Goal: Task Accomplishment & Management: Complete application form

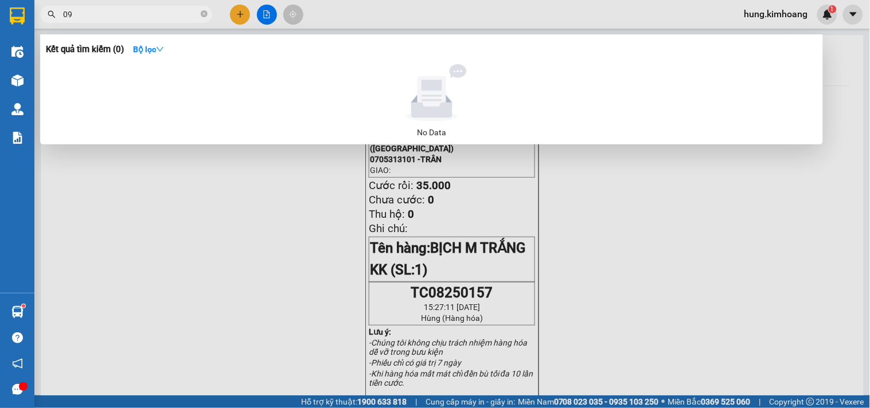
type input "0"
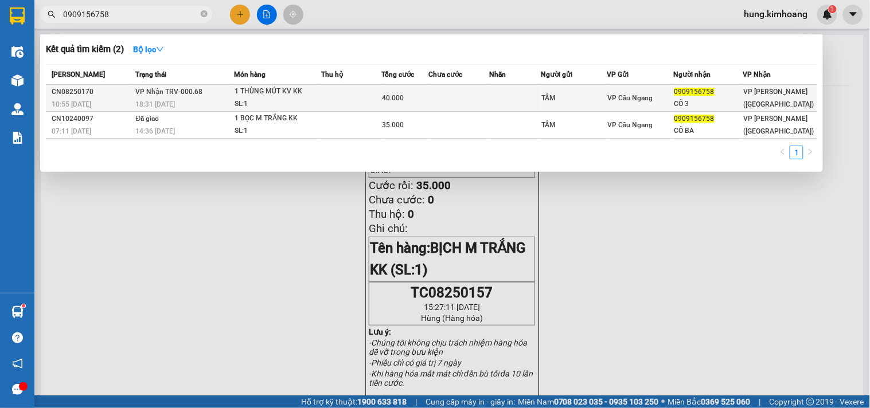
type input "0909156758"
click at [583, 100] on div "TÂM" at bounding box center [573, 98] width 65 height 12
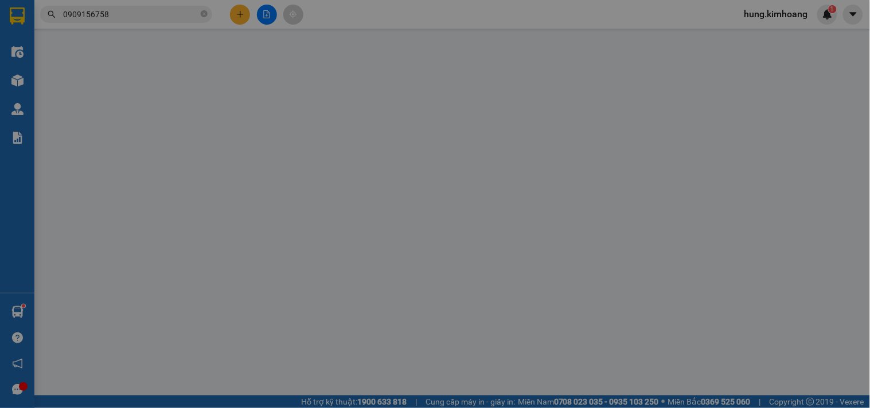
type input "TÂM"
type input "0909156758"
type input "CÔ 3"
type input "40.000"
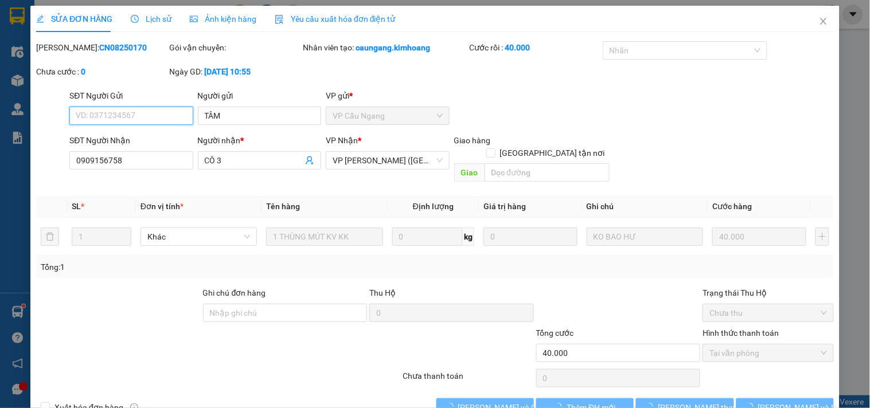
scroll to position [13, 0]
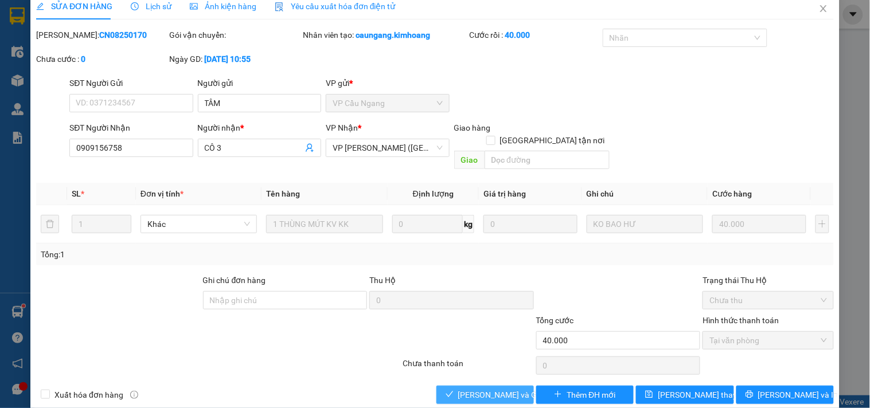
click at [508, 389] on span "[PERSON_NAME] và Giao hàng" at bounding box center [513, 395] width 110 height 13
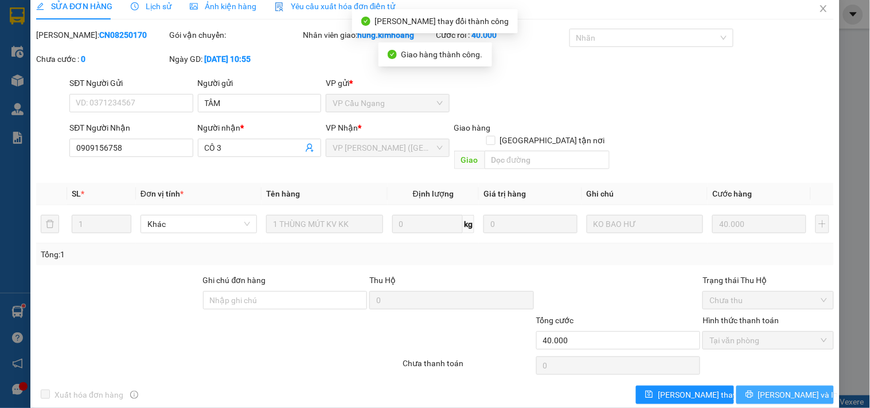
click at [753, 391] on icon "printer" at bounding box center [749, 394] width 7 height 7
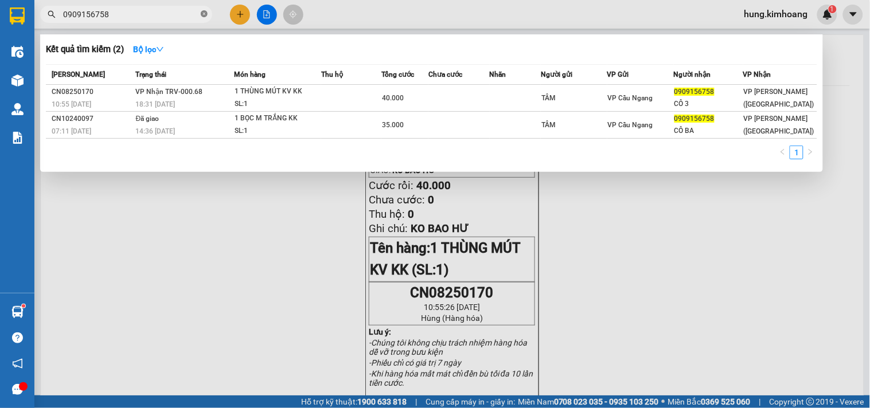
click at [204, 15] on icon "close-circle" at bounding box center [204, 13] width 7 height 7
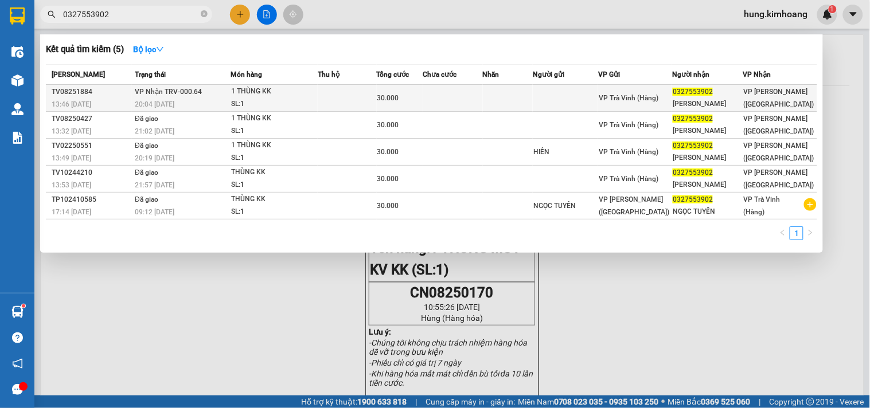
type input "0327553902"
click at [595, 93] on td at bounding box center [565, 98] width 65 height 27
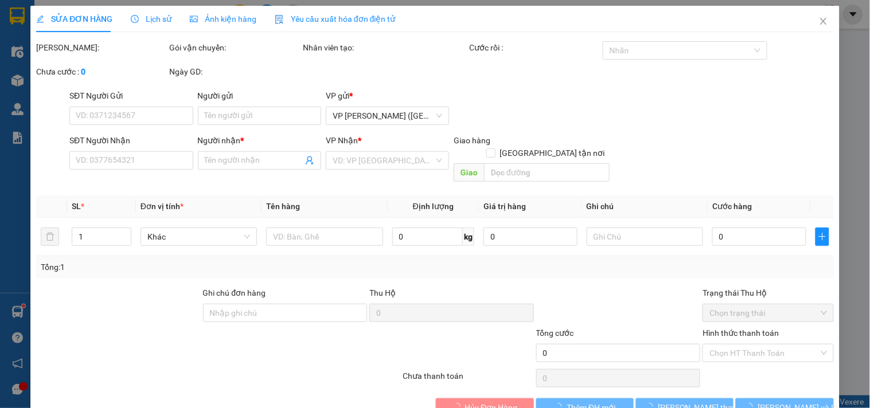
type input "0327553902"
type input "[PERSON_NAME]"
type input "30.000"
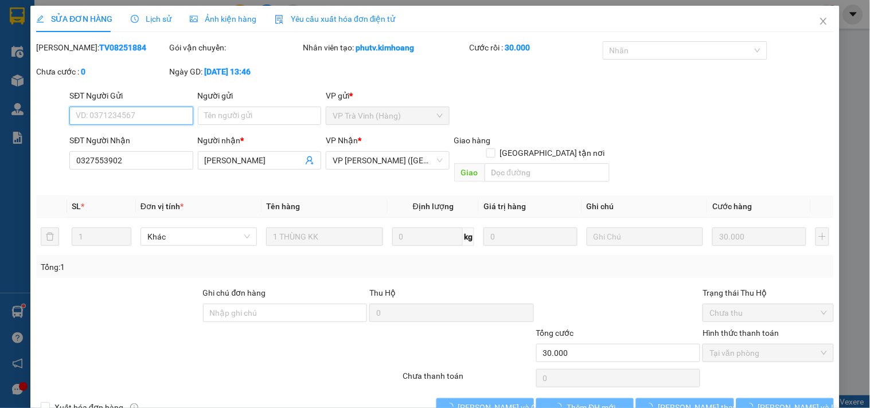
scroll to position [13, 0]
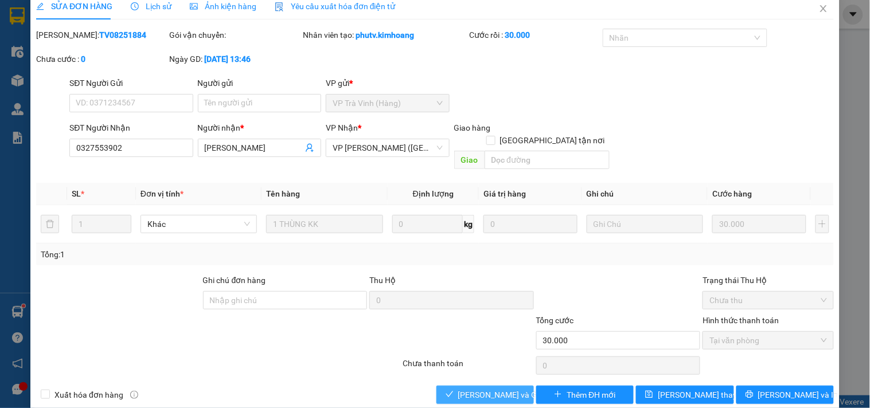
click at [508, 386] on button "[PERSON_NAME] và Giao hàng" at bounding box center [484, 395] width 97 height 18
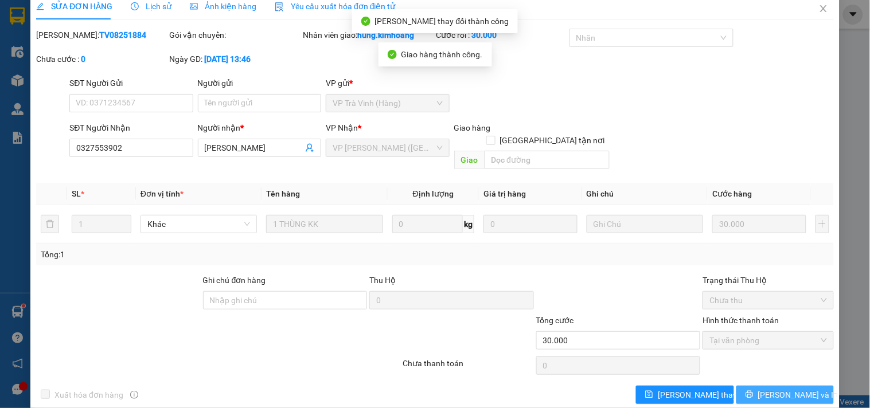
click at [741, 386] on button "[PERSON_NAME] và In" at bounding box center [784, 395] width 97 height 18
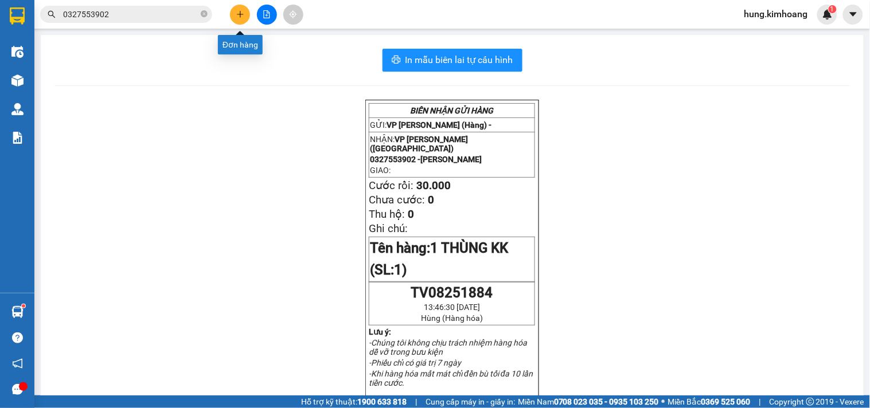
click at [239, 15] on icon "plus" at bounding box center [240, 14] width 8 height 8
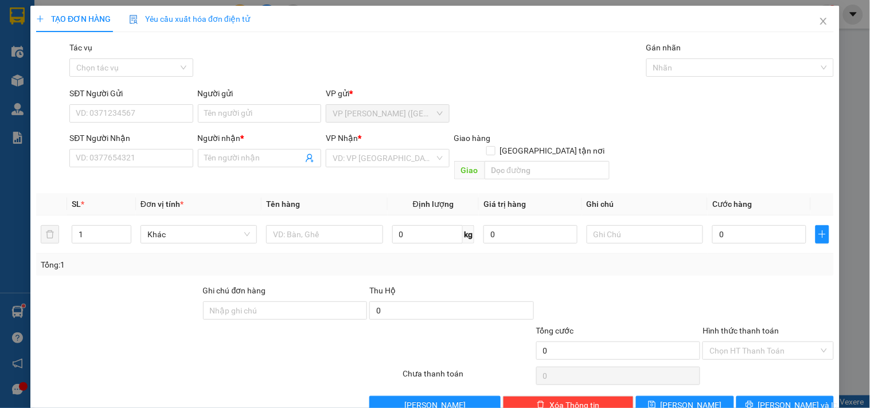
click at [154, 142] on div "SĐT Người Nhận" at bounding box center [130, 138] width 123 height 13
click at [154, 149] on input "SĐT Người Nhận" at bounding box center [130, 158] width 123 height 18
click at [154, 157] on input "SĐT Người Nhận" at bounding box center [130, 158] width 123 height 18
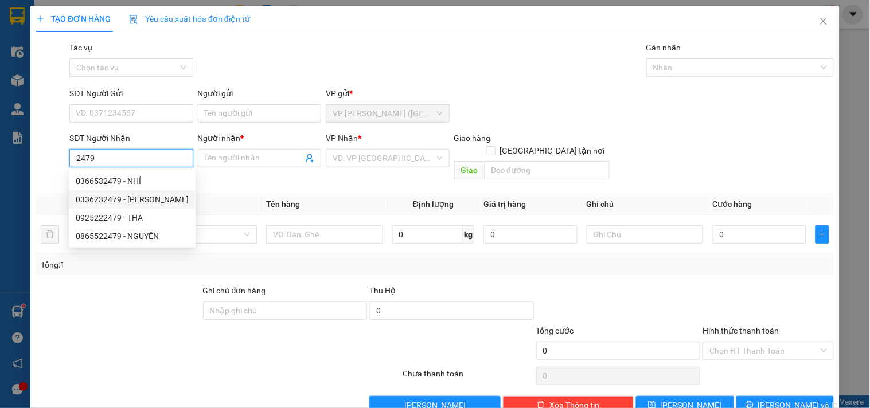
click at [156, 196] on div "0336232479 - [PERSON_NAME]" at bounding box center [132, 199] width 113 height 13
type input "0336232479"
type input "[PERSON_NAME]"
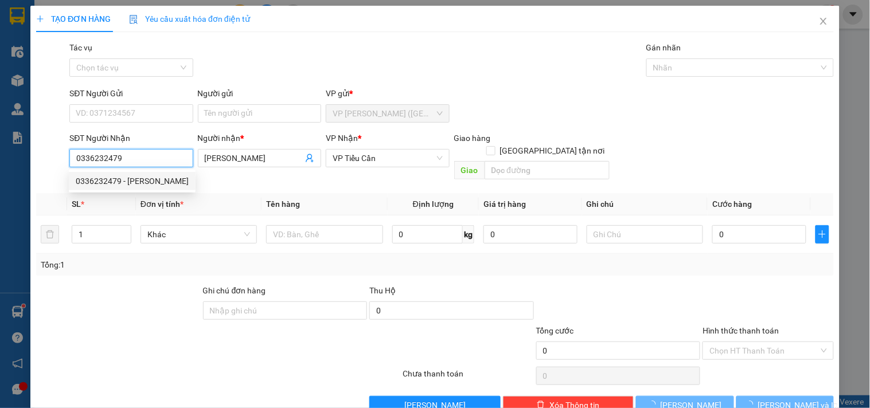
type input "45.000"
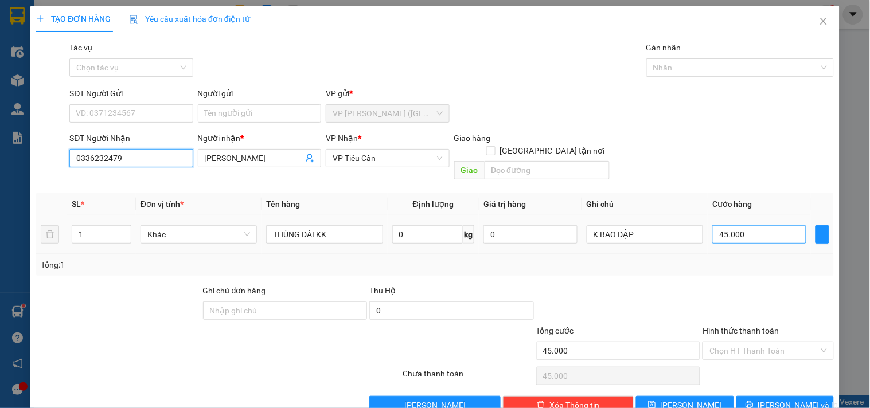
type input "0336232479"
click at [732, 227] on input "45.000" at bounding box center [759, 234] width 94 height 18
type input "4"
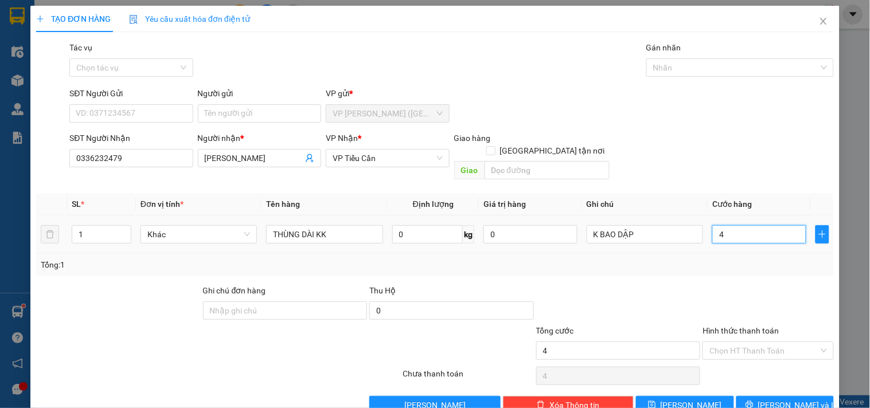
type input "40"
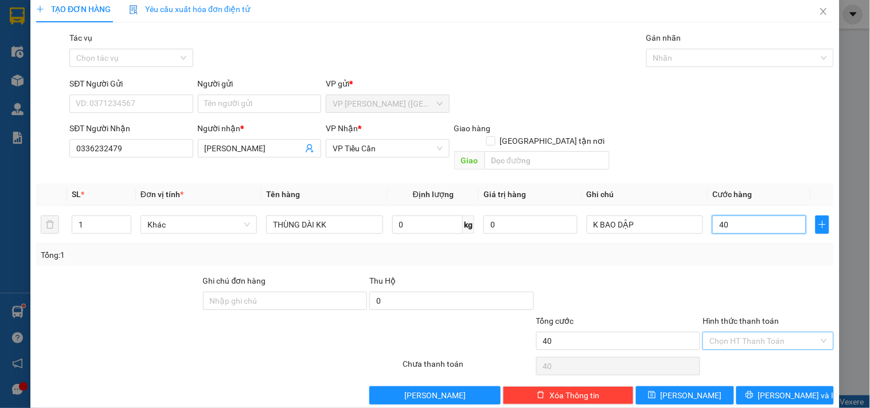
scroll to position [15, 0]
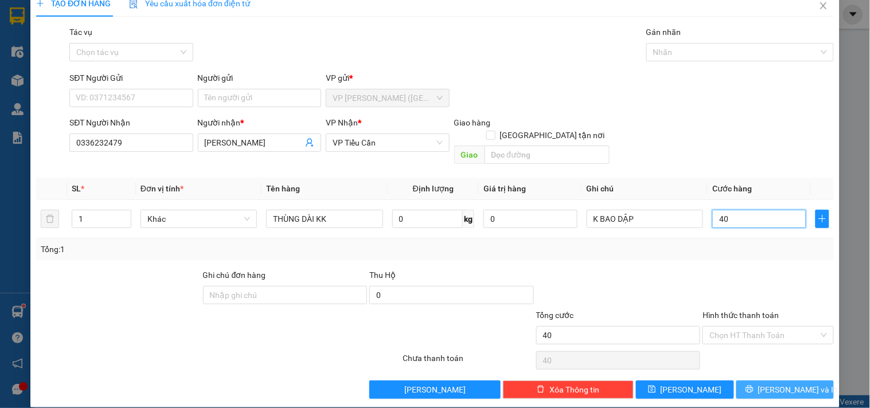
type input "40"
type input "40.000"
click at [783, 384] on span "[PERSON_NAME] và In" at bounding box center [798, 390] width 80 height 13
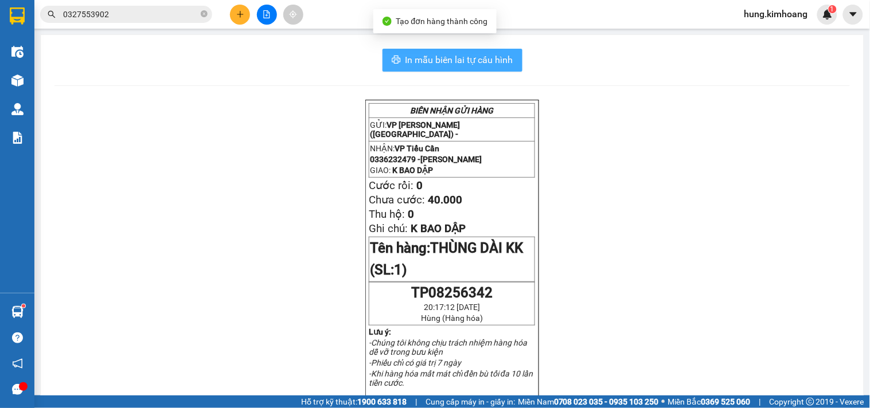
click at [488, 66] on span "In mẫu biên lai tự cấu hình" at bounding box center [459, 60] width 108 height 14
